Goal: Task Accomplishment & Management: Manage account settings

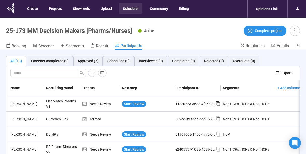
scroll to position [18, 0]
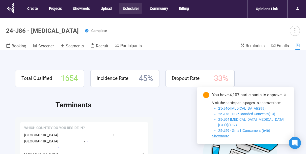
click at [126, 9] on button "Scheduler" at bounding box center [130, 8] width 23 height 11
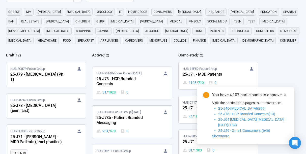
scroll to position [35, 0]
click at [123, 119] on div "25-J78b - Patient Branded Messaging" at bounding box center [125, 121] width 56 height 12
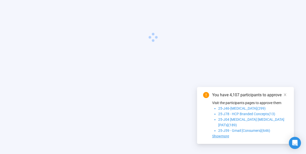
scroll to position [18, 0]
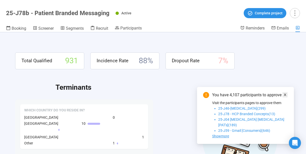
click at [286, 97] on icon "close" at bounding box center [286, 95] width 4 height 4
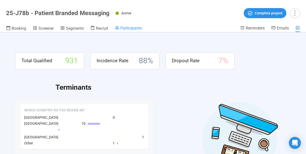
click at [131, 28] on span "Participants" at bounding box center [131, 28] width 21 height 5
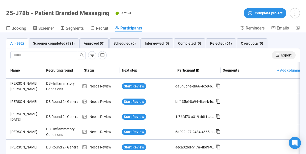
click at [280, 53] on button "Export" at bounding box center [284, 55] width 24 height 8
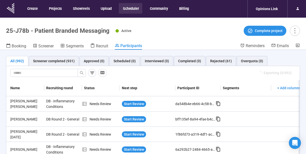
click at [132, 7] on button "Scheduler" at bounding box center [130, 8] width 23 height 11
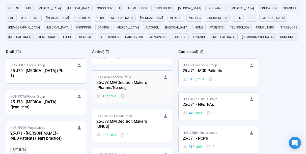
scroll to position [284, 0]
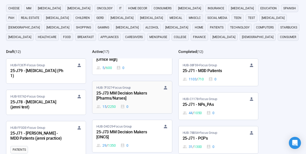
click at [116, 96] on div "25-J73 MM Decision Makers [Pharms/Nurses]" at bounding box center [125, 96] width 56 height 12
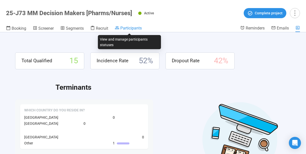
click at [126, 27] on span "Participants" at bounding box center [131, 28] width 21 height 5
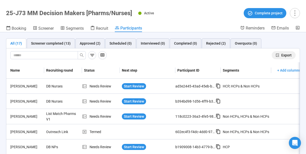
click at [284, 56] on span "Export" at bounding box center [287, 56] width 10 height 6
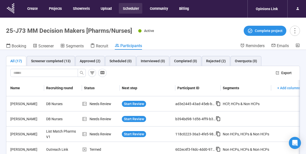
click at [128, 10] on button "Scheduler" at bounding box center [130, 8] width 23 height 11
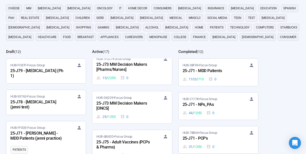
scroll to position [312, 0]
